Goal: Task Accomplishment & Management: Manage account settings

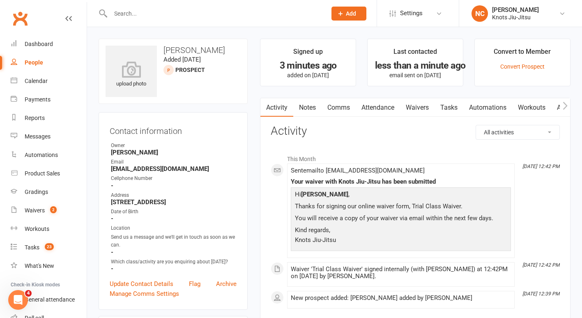
click at [152, 18] on input "text" at bounding box center [214, 14] width 213 height 12
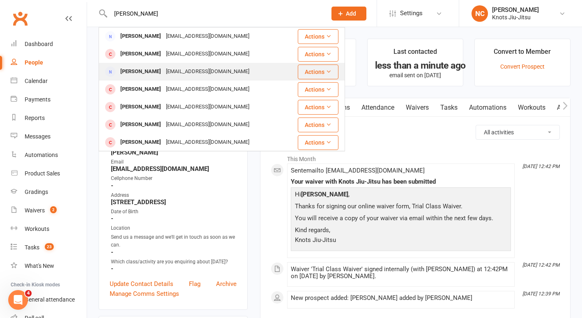
type input "[PERSON_NAME]"
click at [134, 71] on div "[PERSON_NAME]" at bounding box center [141, 72] width 46 height 12
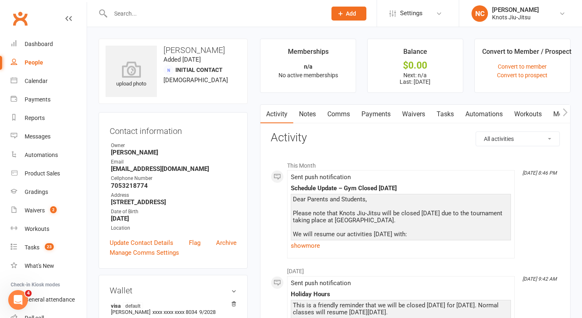
click at [172, 15] on input "text" at bounding box center [214, 14] width 213 height 12
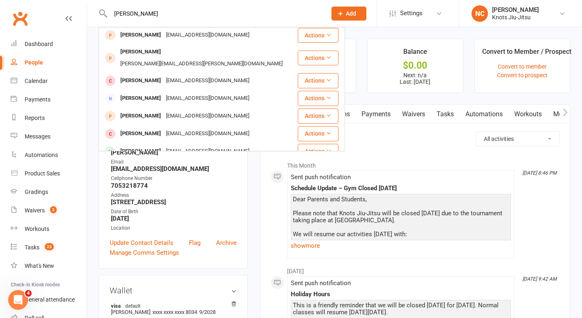
scroll to position [230, 0]
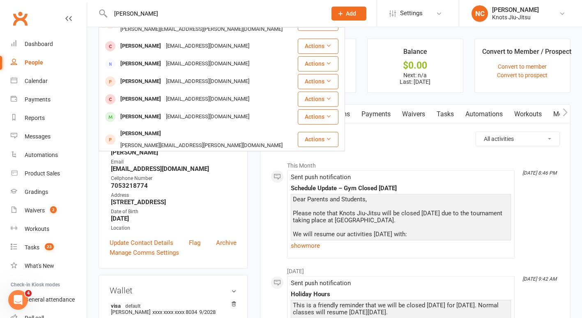
type input "[PERSON_NAME]"
click at [152, 269] on div "Contact information Owner [PERSON_NAME] Email [EMAIL_ADDRESS][DOMAIN_NAME] Cell…" at bounding box center [173, 190] width 149 height 157
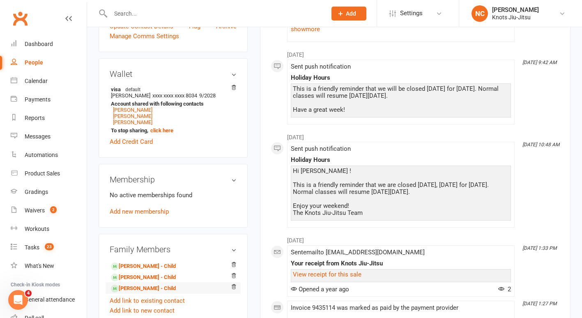
scroll to position [270, 0]
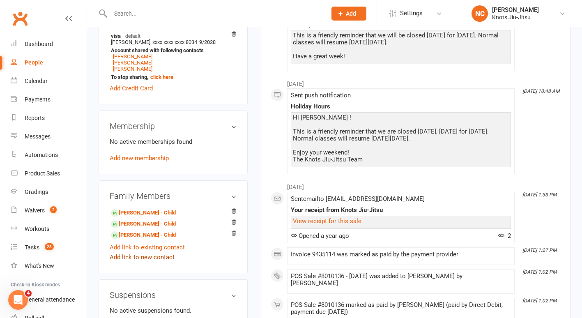
click at [160, 262] on link "Add link to new contact" at bounding box center [142, 257] width 65 height 10
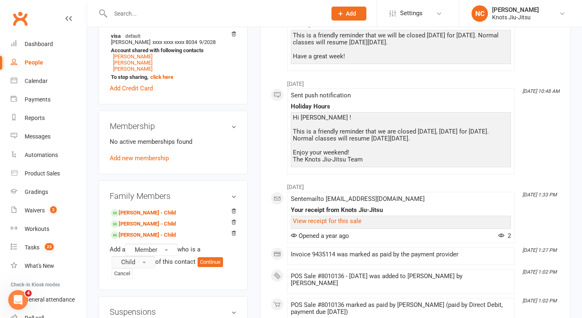
click at [137, 268] on button "Child" at bounding box center [134, 262] width 44 height 12
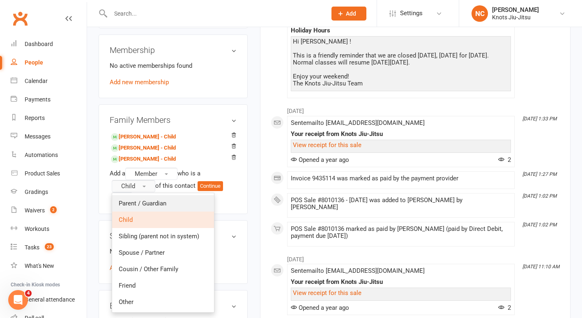
scroll to position [350, 0]
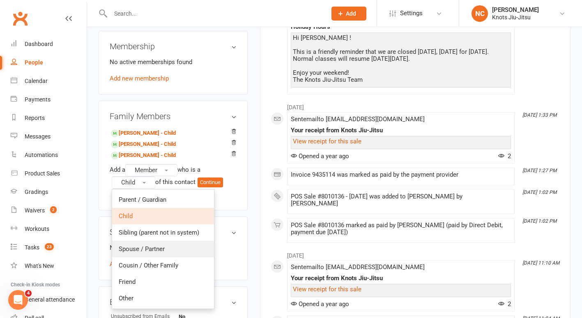
click at [148, 253] on span "Spouse / Partner" at bounding box center [142, 248] width 46 height 7
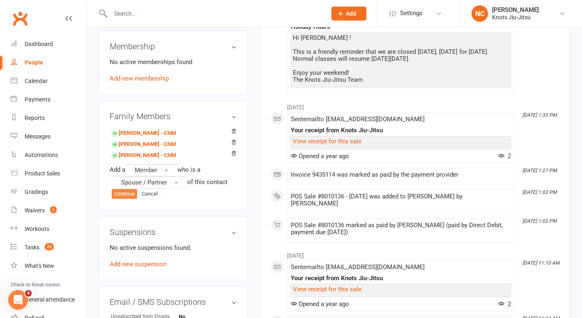
click at [125, 199] on button "Continue" at bounding box center [124, 194] width 25 height 10
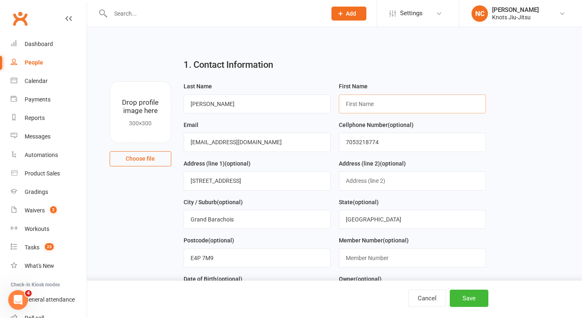
click at [400, 103] on input "text" at bounding box center [412, 104] width 147 height 19
type input "[PERSON_NAME]"
click at [304, 119] on div "Last Name [PERSON_NAME]" at bounding box center [257, 100] width 155 height 39
drag, startPoint x: 286, startPoint y: 140, endPoint x: 95, endPoint y: 152, distance: 190.7
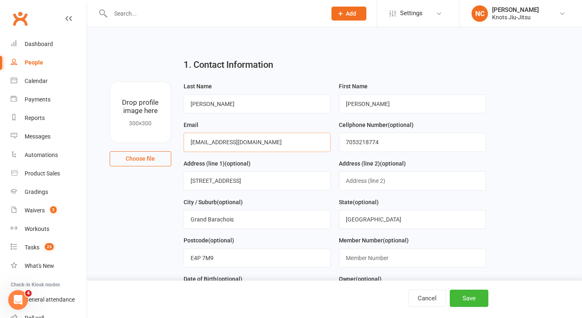
type input "[EMAIL_ADDRESS][DOMAIN_NAME]"
click at [354, 145] on input "7053218774" at bounding box center [412, 142] width 147 height 19
click at [484, 293] on button "Save" at bounding box center [469, 298] width 39 height 17
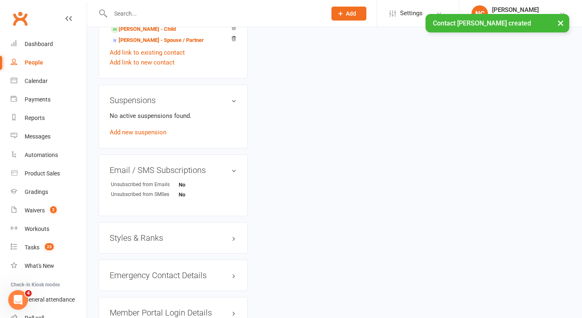
scroll to position [676, 0]
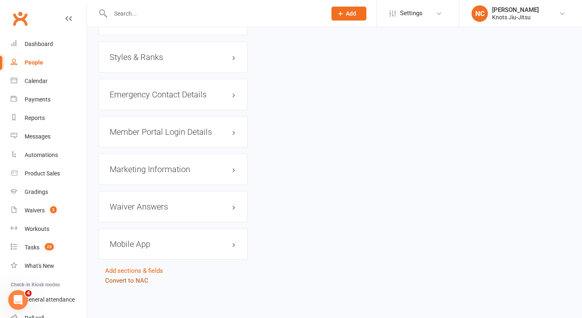
click at [136, 282] on link "Convert to NAC" at bounding box center [126, 280] width 43 height 7
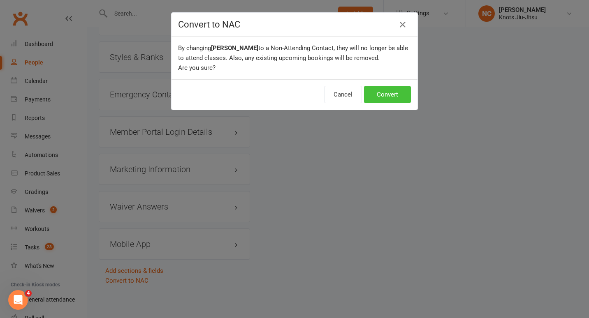
click at [378, 99] on button "Convert" at bounding box center [387, 94] width 47 height 17
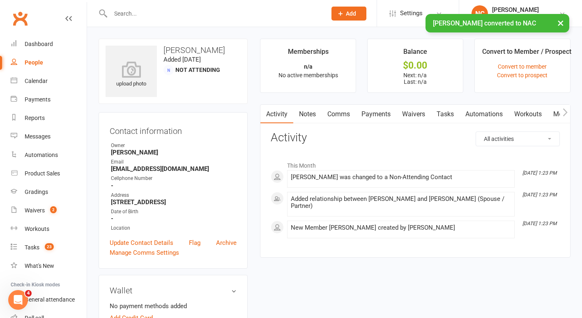
click at [569, 115] on button "button" at bounding box center [565, 114] width 10 height 18
click at [509, 111] on link "Mobile App" at bounding box center [508, 114] width 44 height 19
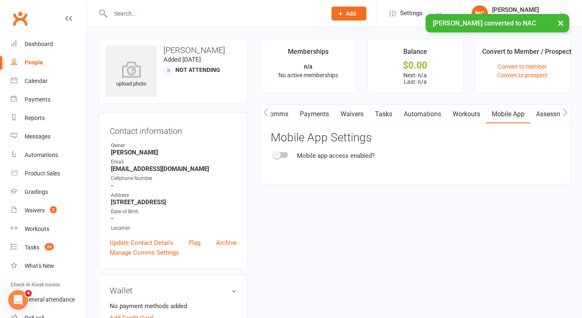
click at [274, 157] on span at bounding box center [277, 155] width 8 height 8
click at [274, 154] on input "checkbox" at bounding box center [274, 154] width 0 height 0
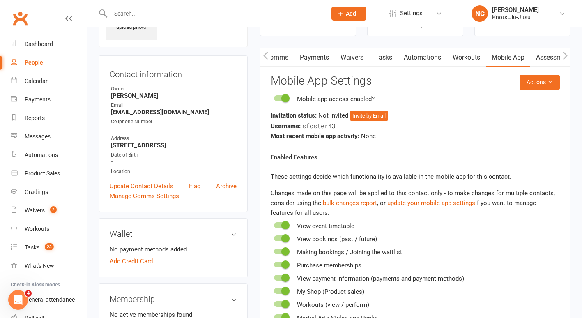
scroll to position [55, 0]
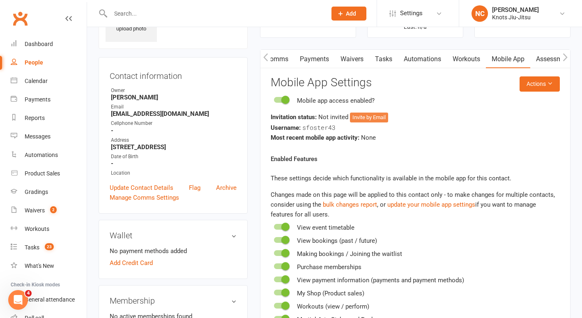
click at [381, 119] on button "Invite by Email" at bounding box center [369, 118] width 38 height 10
click at [383, 116] on button "Invite by Email" at bounding box center [369, 118] width 38 height 10
click at [376, 120] on button "Invite by Email" at bounding box center [369, 118] width 38 height 10
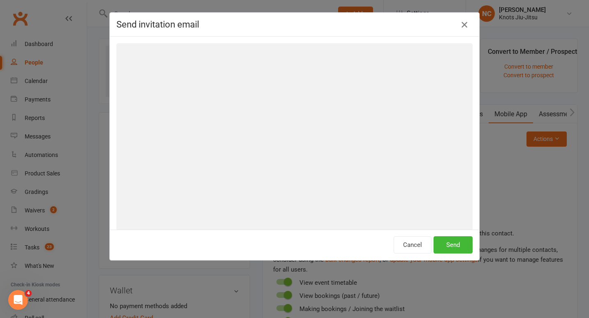
click at [464, 21] on icon "button" at bounding box center [464, 25] width 10 height 10
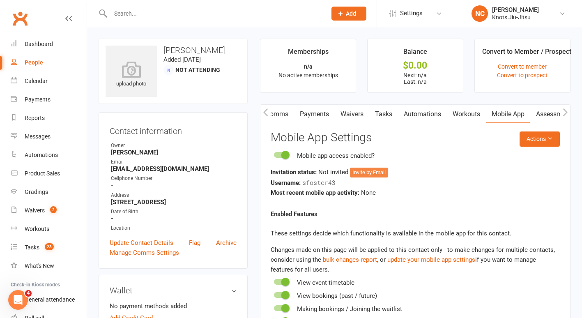
click at [376, 171] on button "Invite by Email" at bounding box center [369, 173] width 38 height 10
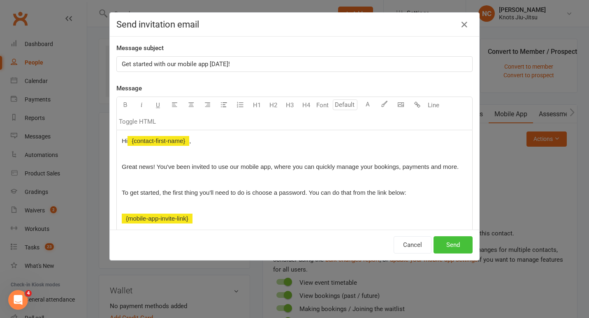
click at [445, 247] on button "Send" at bounding box center [452, 244] width 39 height 17
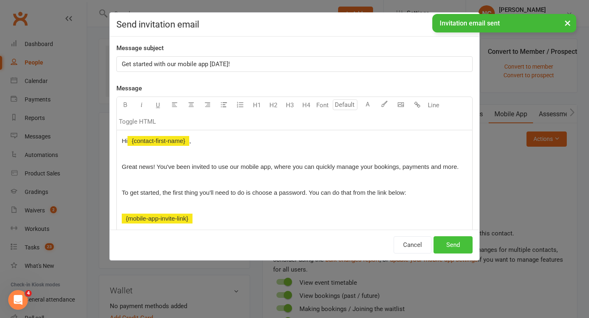
click at [445, 247] on button "Send" at bounding box center [452, 244] width 39 height 17
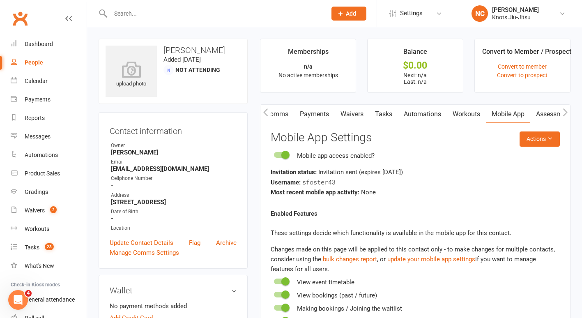
click at [32, 61] on div "People" at bounding box center [34, 62] width 18 height 7
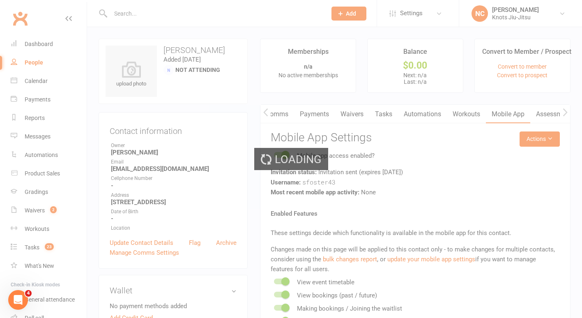
select select "100"
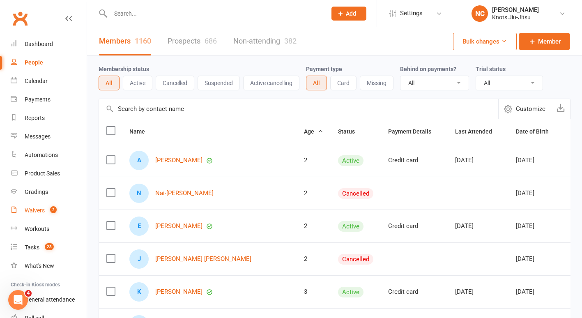
click at [40, 210] on div "Waivers" at bounding box center [35, 210] width 20 height 7
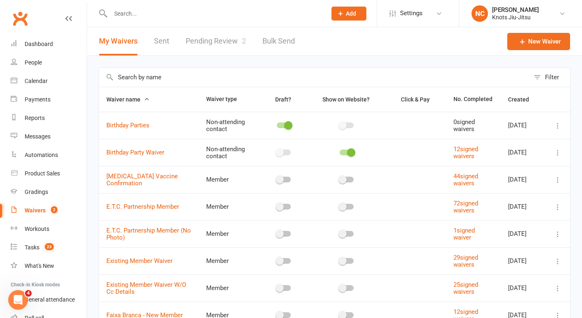
click at [227, 41] on link "Pending Review 2" at bounding box center [216, 41] width 60 height 28
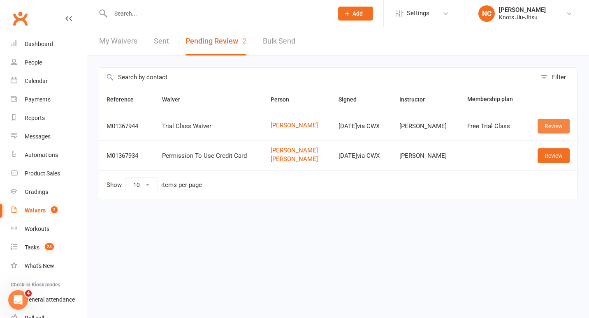
click at [551, 127] on link "Review" at bounding box center [553, 126] width 32 height 15
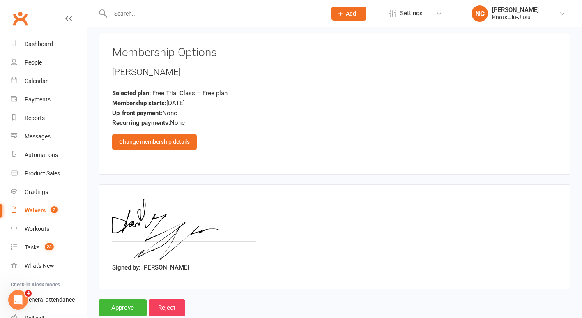
scroll to position [575, 0]
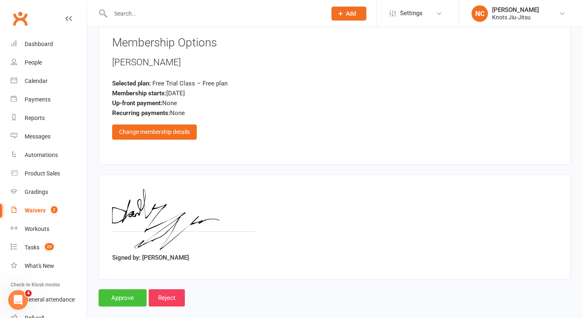
click at [135, 289] on input "Approve" at bounding box center [123, 297] width 48 height 17
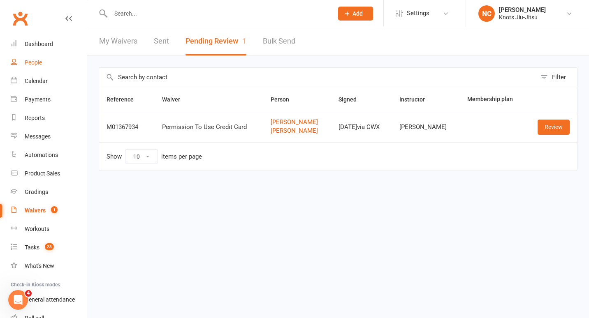
click at [36, 67] on link "People" at bounding box center [49, 62] width 76 height 18
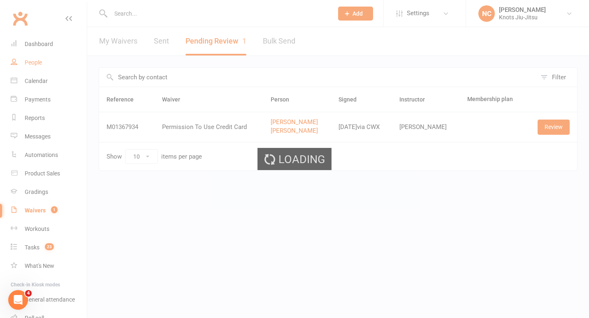
select select "100"
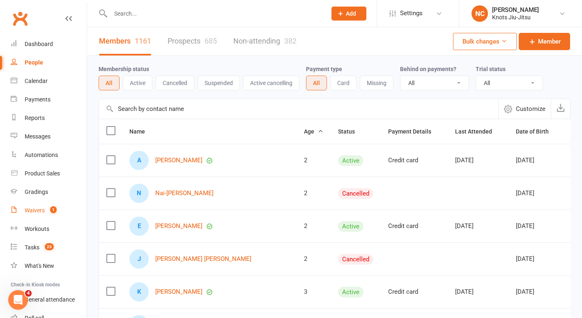
click at [21, 205] on link "Waivers 1" at bounding box center [49, 210] width 76 height 18
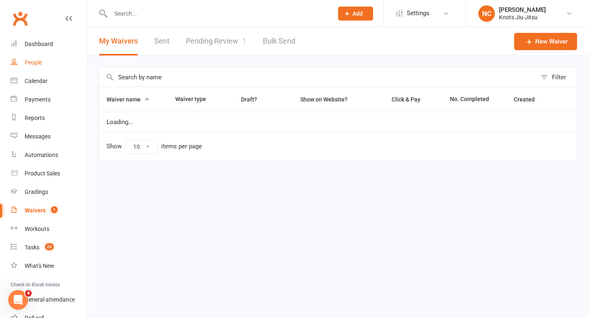
click at [34, 63] on div "People" at bounding box center [33, 62] width 17 height 7
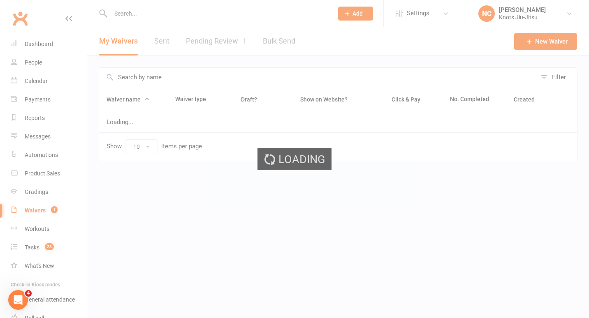
click at [165, 13] on div "Loading" at bounding box center [294, 159] width 589 height 318
select select "100"
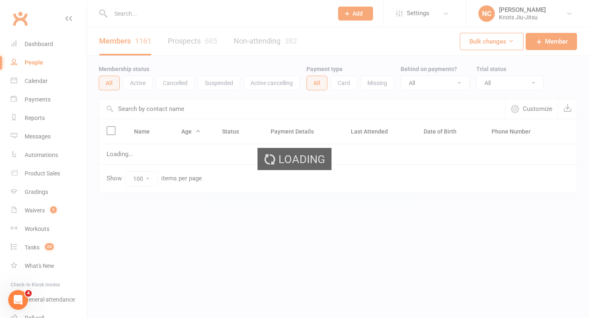
click at [160, 15] on div "Loading" at bounding box center [294, 159] width 589 height 318
click at [127, 11] on div "Loading" at bounding box center [294, 159] width 589 height 318
click at [231, 13] on div "Loading" at bounding box center [294, 159] width 589 height 318
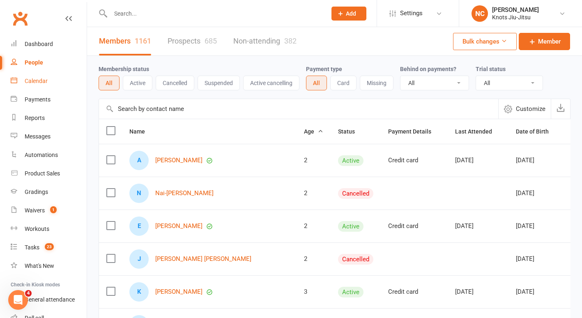
click at [30, 75] on link "Calendar" at bounding box center [49, 81] width 76 height 18
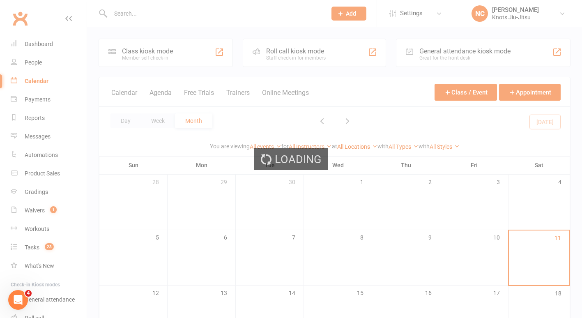
click at [31, 60] on div "Loading" at bounding box center [291, 159] width 582 height 318
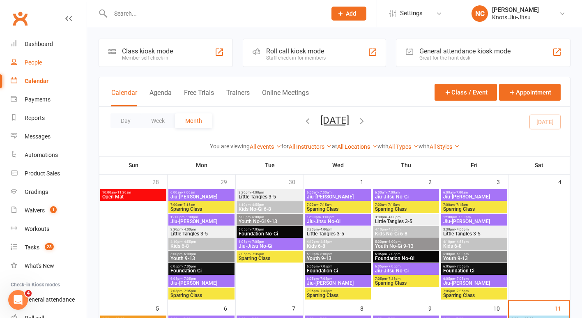
click at [33, 65] on div "People" at bounding box center [33, 62] width 17 height 7
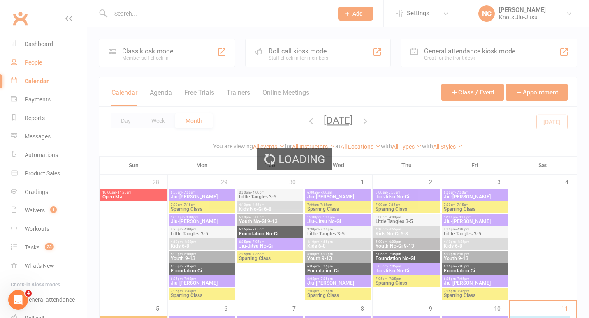
select select "100"
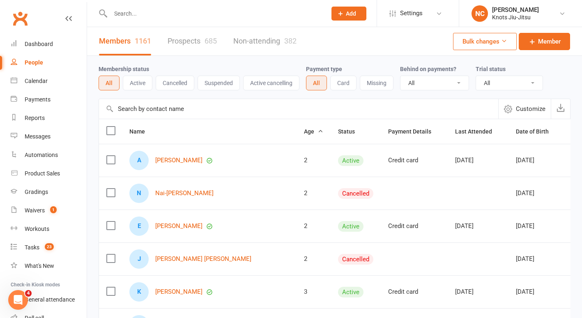
click at [205, 19] on div at bounding box center [210, 13] width 222 height 27
click at [202, 12] on input "text" at bounding box center [214, 14] width 213 height 12
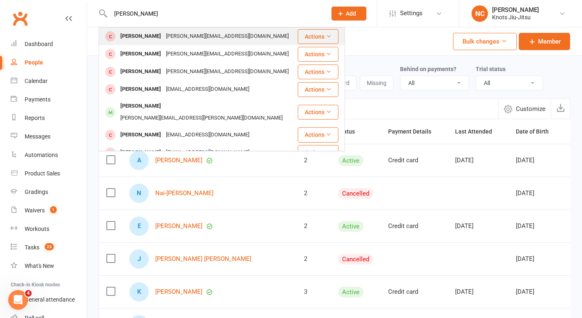
type input "[PERSON_NAME]"
click at [169, 36] on div "[PERSON_NAME][EMAIL_ADDRESS][DOMAIN_NAME]" at bounding box center [228, 36] width 128 height 12
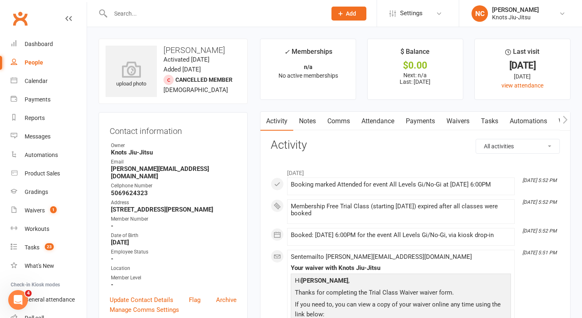
click at [304, 125] on link "Notes" at bounding box center [307, 121] width 28 height 19
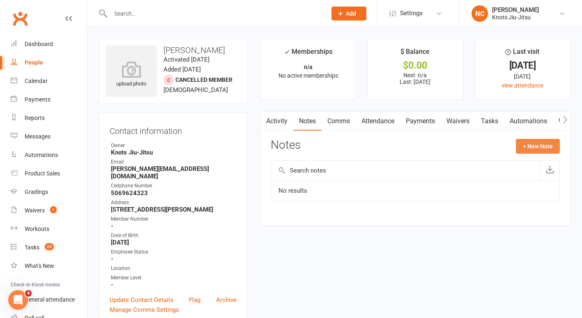
click at [542, 145] on button "+ New Note" at bounding box center [538, 146] width 44 height 15
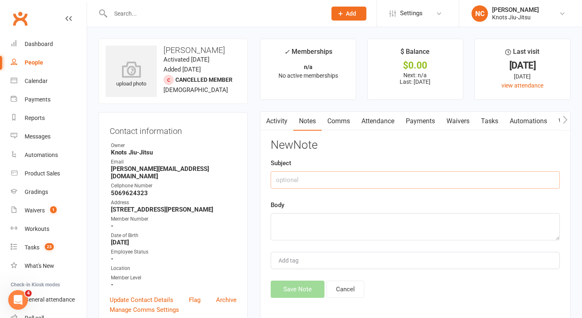
click at [381, 187] on input "text" at bounding box center [415, 179] width 289 height 17
type input "O"
type input "Purchased a rash guard system was down"
click at [375, 223] on textarea at bounding box center [415, 226] width 289 height 27
type textarea "s"
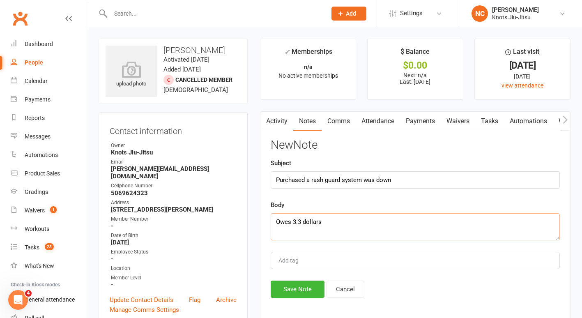
click at [302, 224] on textarea "Owes 3.3 dollars" at bounding box center [415, 226] width 289 height 27
click at [293, 221] on textarea "Owes 3.30 dollars" at bounding box center [415, 226] width 289 height 27
click at [357, 226] on textarea "Owes $3.30 dollars" at bounding box center [415, 226] width 289 height 27
click at [386, 224] on textarea "Owes $3.30 dollars . Delete note once oaid" at bounding box center [415, 226] width 289 height 27
type textarea "Owes $3.30 dollars . Delete note once paid"
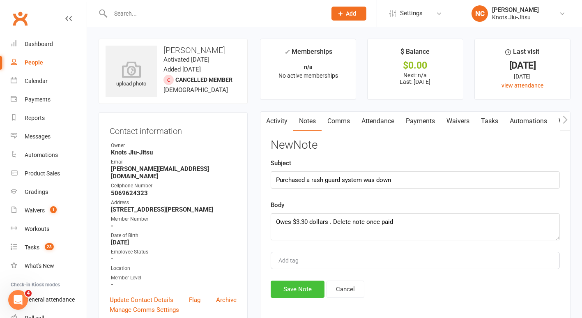
click at [293, 284] on button "Save Note" at bounding box center [298, 289] width 54 height 17
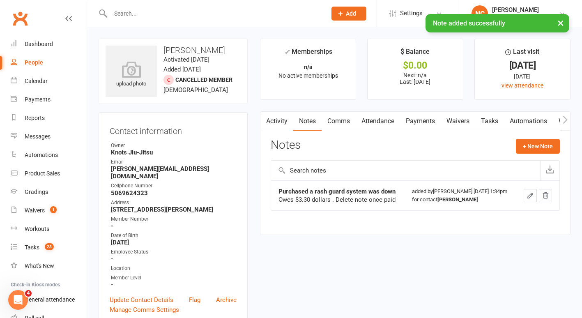
click at [525, 210] on td at bounding box center [538, 195] width 44 height 30
click at [530, 199] on icon "button" at bounding box center [530, 195] width 7 height 7
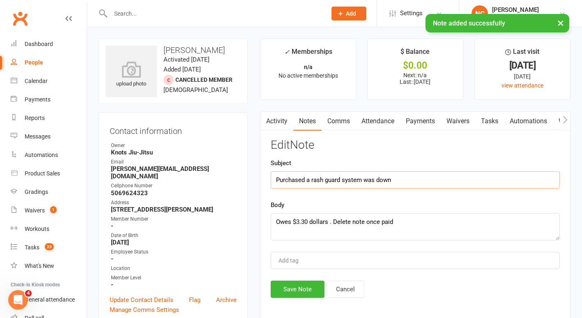
drag, startPoint x: 407, startPoint y: 178, endPoint x: 187, endPoint y: 190, distance: 219.8
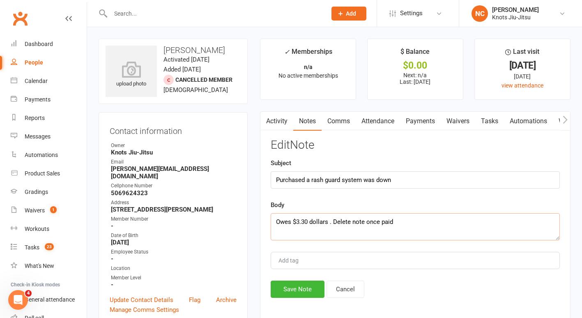
click at [275, 225] on textarea "Owes $3.30 dollars . Delete note once paid" at bounding box center [415, 226] width 289 height 27
paste textarea "Purchased a rash guard system was down"
drag, startPoint x: 401, startPoint y: 217, endPoint x: 259, endPoint y: 216, distance: 142.2
click at [259, 216] on main "✓ Memberships n/a No active memberships $ Balance $0.00 Next: n/a Last: [DATE] …" at bounding box center [415, 185] width 323 height 292
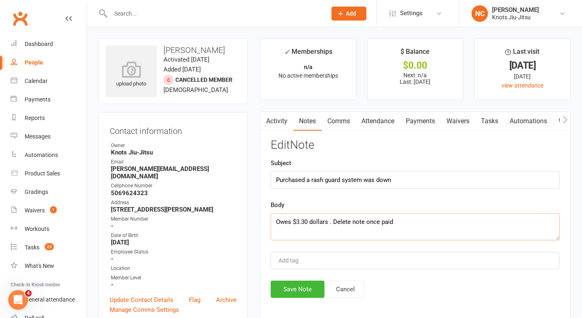
type textarea "Owes $3.30 dollars . Delete note once paid"
click at [289, 261] on input "Add tag" at bounding box center [292, 261] width 29 height 10
type input "p"
type input "Payment Plan"
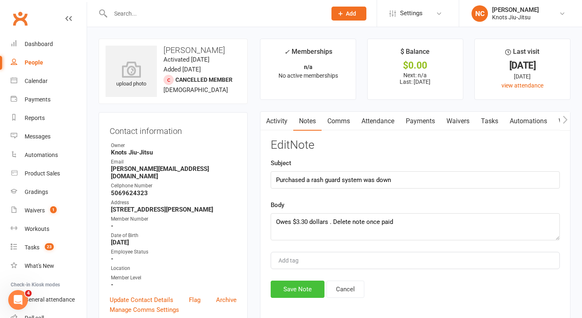
scroll to position [0, 0]
click at [293, 286] on button "Save Note" at bounding box center [298, 289] width 54 height 17
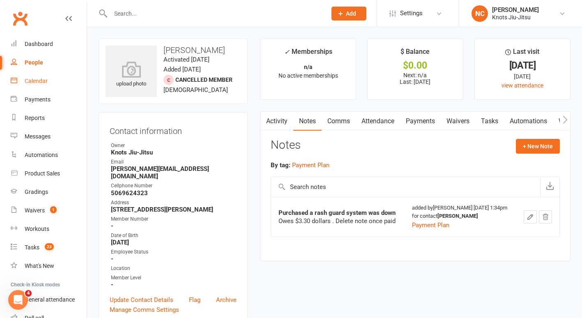
click at [40, 76] on link "Calendar" at bounding box center [49, 81] width 76 height 18
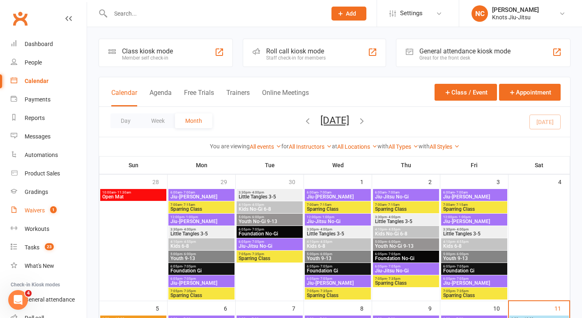
click at [42, 208] on div "Waivers" at bounding box center [35, 210] width 20 height 7
